Goal: Transaction & Acquisition: Purchase product/service

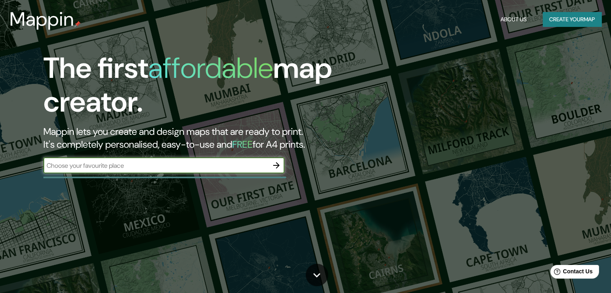
click at [188, 166] on input "text" at bounding box center [155, 165] width 225 height 9
type input "[PERSON_NAME]"
click at [277, 166] on icon "button" at bounding box center [276, 165] width 6 height 6
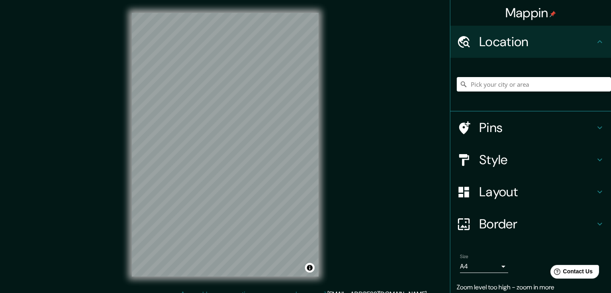
click at [504, 226] on h4 "Border" at bounding box center [537, 224] width 116 height 16
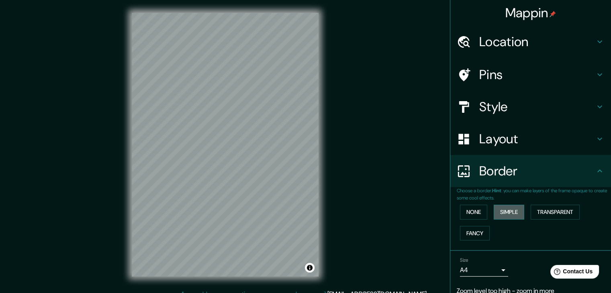
click at [505, 213] on button "Simple" at bounding box center [509, 212] width 31 height 15
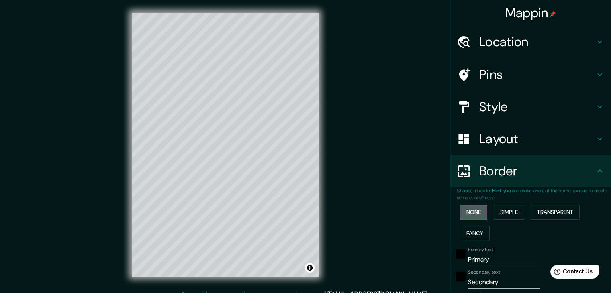
click at [480, 214] on button "None" at bounding box center [473, 212] width 27 height 15
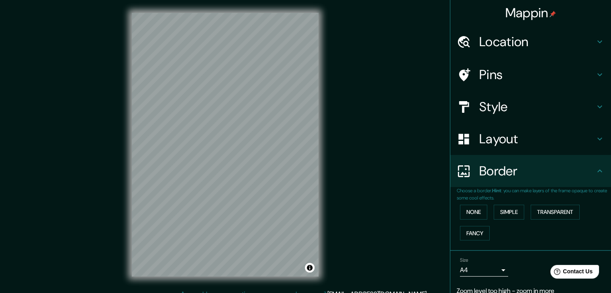
click at [502, 135] on h4 "Layout" at bounding box center [537, 139] width 116 height 16
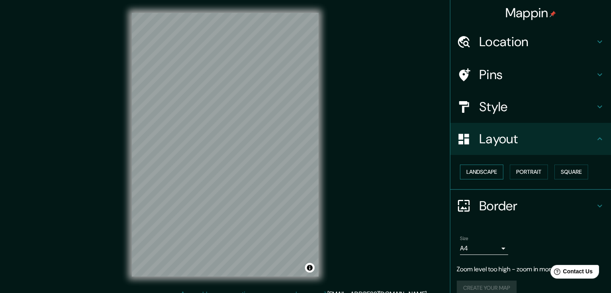
click at [468, 174] on button "Landscape" at bounding box center [481, 172] width 43 height 15
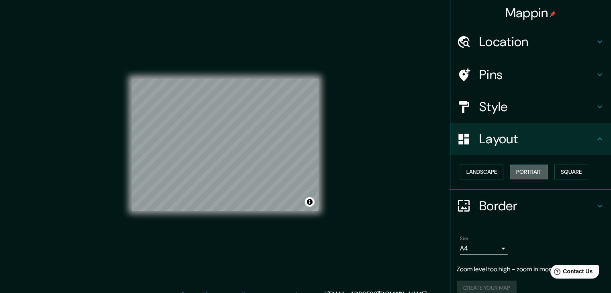
click at [518, 171] on button "Portrait" at bounding box center [529, 172] width 38 height 15
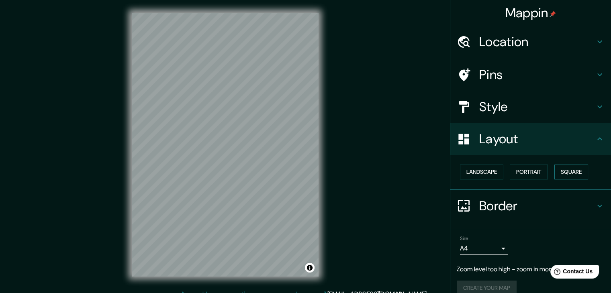
click at [573, 169] on button "Square" at bounding box center [571, 172] width 34 height 15
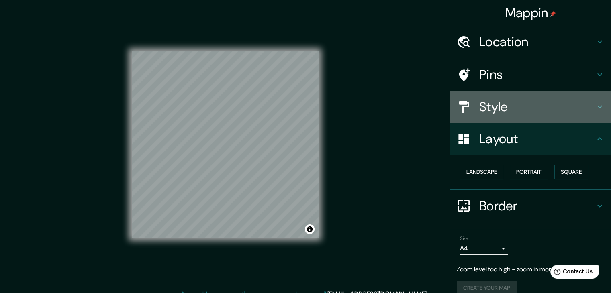
click at [521, 108] on h4 "Style" at bounding box center [537, 107] width 116 height 16
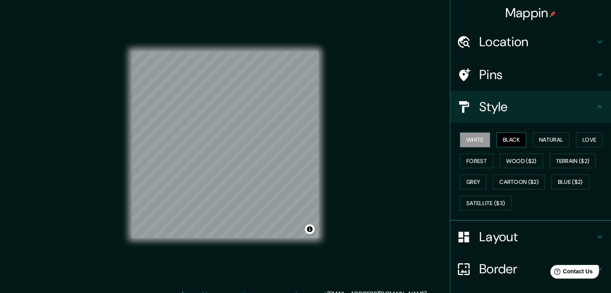
click at [508, 140] on button "Black" at bounding box center [512, 140] width 30 height 15
click at [558, 138] on button "Natural" at bounding box center [551, 140] width 37 height 15
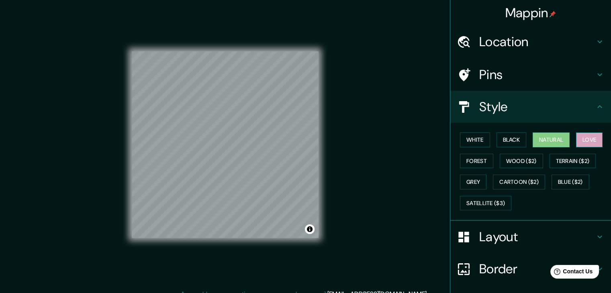
click at [580, 141] on button "Love" at bounding box center [589, 140] width 27 height 15
click at [472, 164] on button "Forest" at bounding box center [476, 161] width 33 height 15
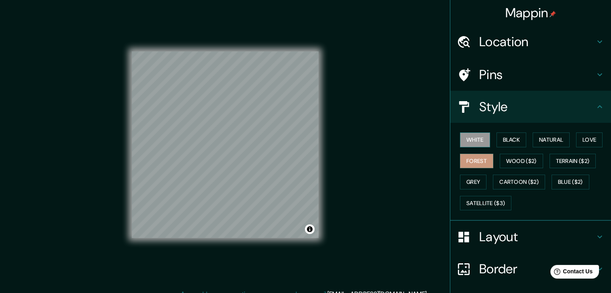
click at [472, 141] on button "White" at bounding box center [475, 140] width 30 height 15
click at [489, 72] on h4 "Pins" at bounding box center [537, 75] width 116 height 16
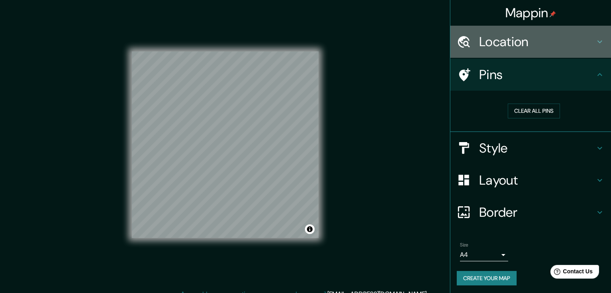
click at [496, 45] on h4 "Location" at bounding box center [537, 42] width 116 height 16
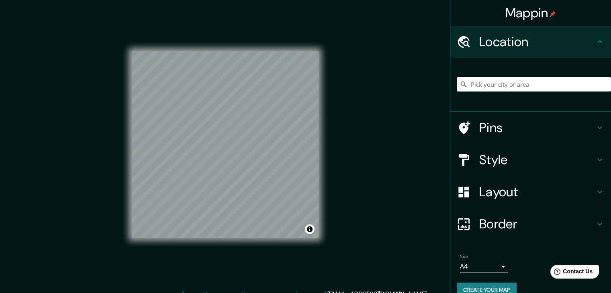
click at [521, 86] on input "Pick your city or area" at bounding box center [534, 84] width 154 height 14
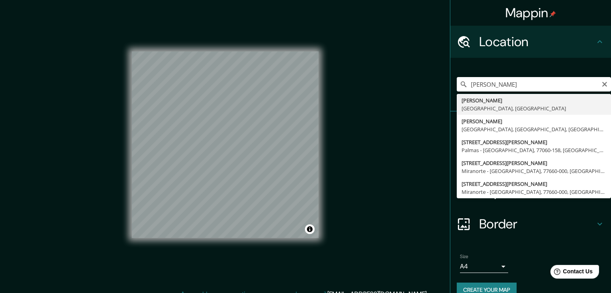
type input "[PERSON_NAME], [GEOGRAPHIC_DATA], [GEOGRAPHIC_DATA]"
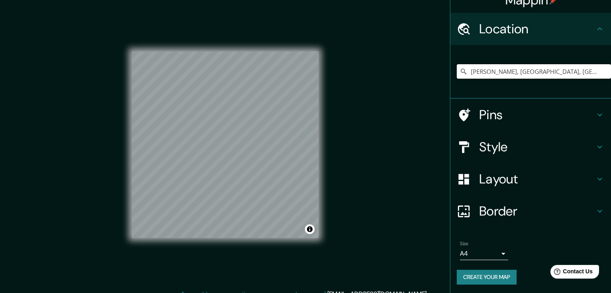
scroll to position [14, 0]
